Goal: Browse casually

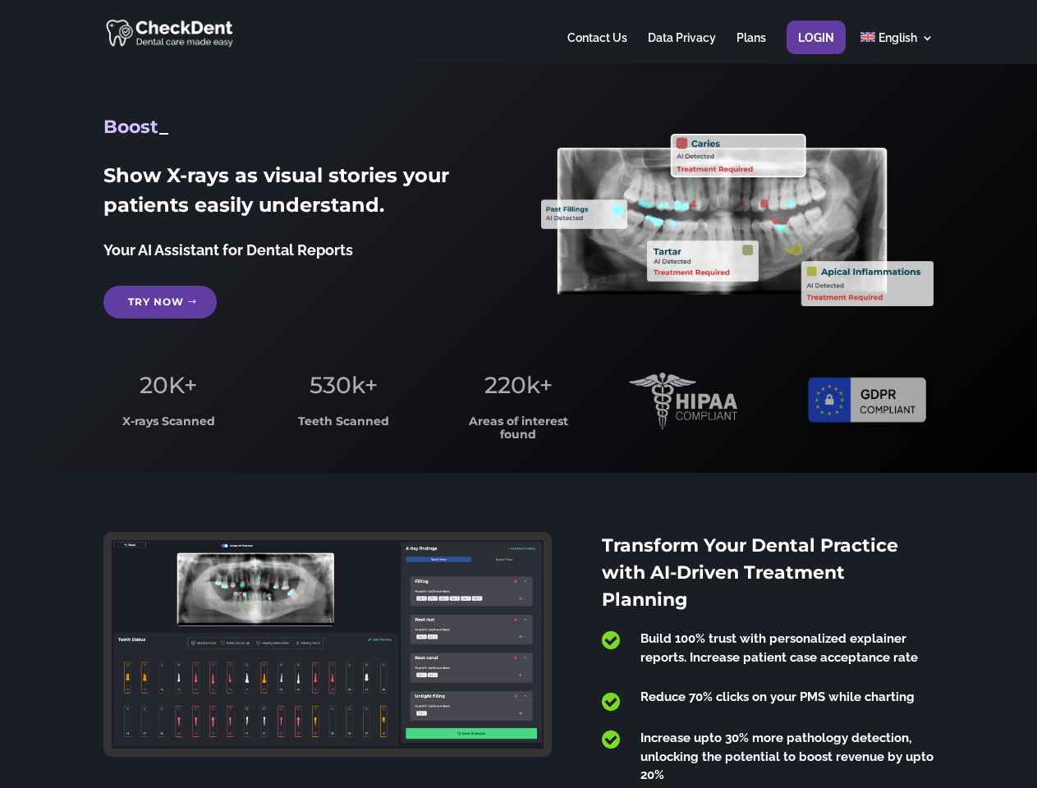
click at [518, 394] on span "220k+" at bounding box center [518, 385] width 68 height 28
click at [518, 32] on div at bounding box center [517, 32] width 829 height 64
click at [518, 394] on span "220k+" at bounding box center [518, 385] width 68 height 28
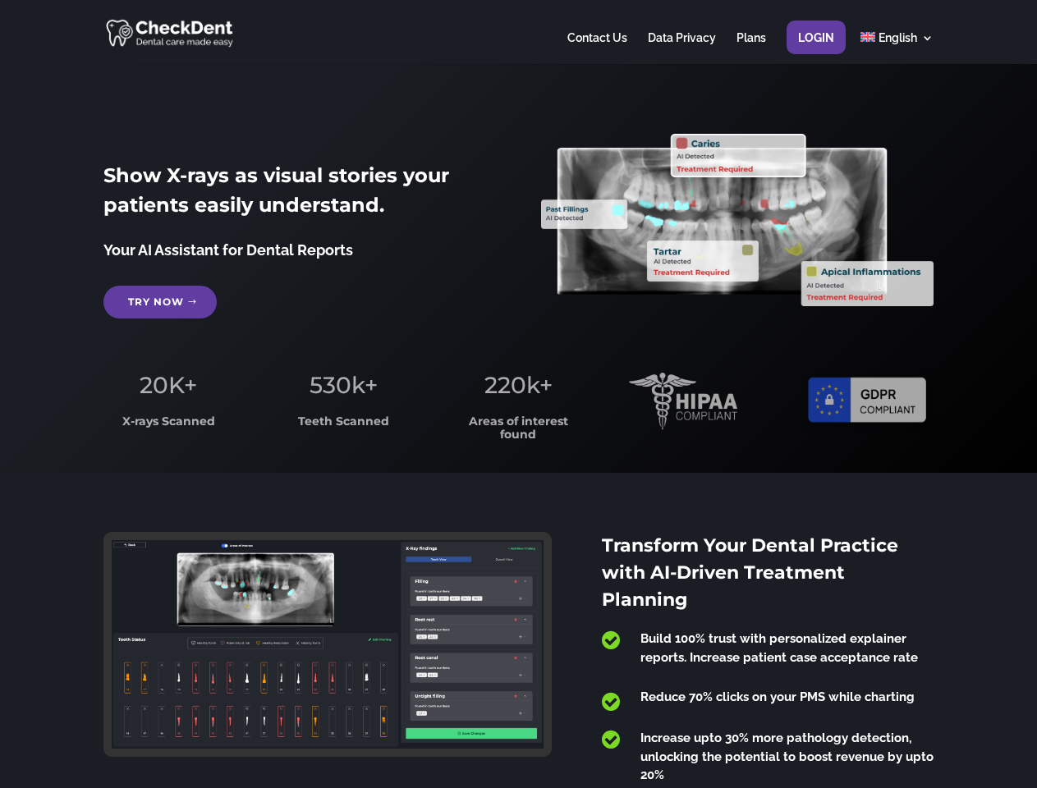
click at [518, 32] on div at bounding box center [517, 32] width 829 height 64
